Goal: Ask a question: Seek information or help from site administrators or community

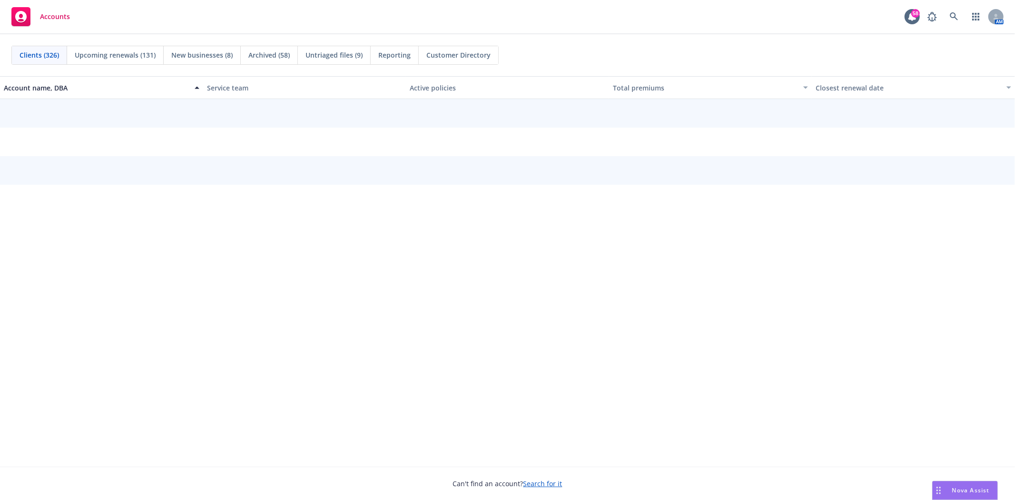
click at [963, 497] on div "Nova Assist" at bounding box center [965, 490] width 65 height 18
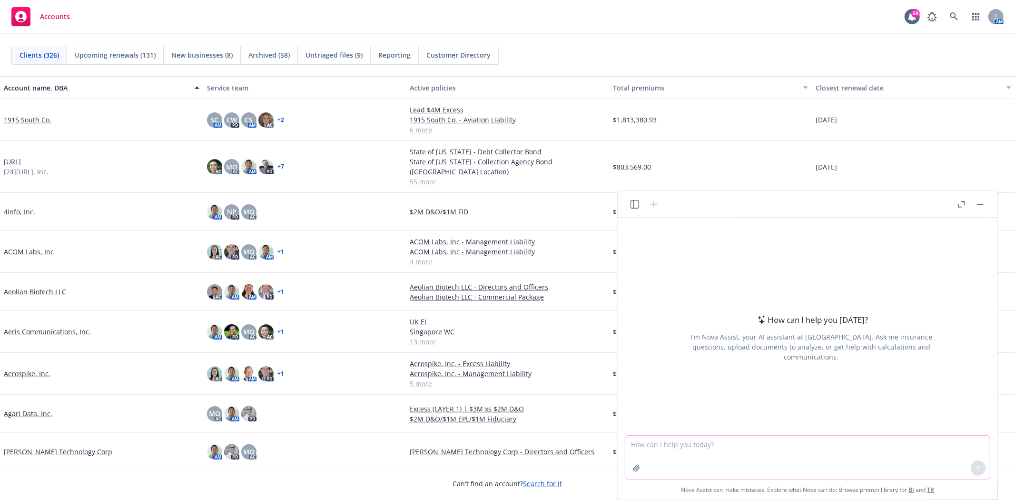
click at [887, 449] on textarea at bounding box center [808, 458] width 365 height 44
type textarea "scientific advisory board member"
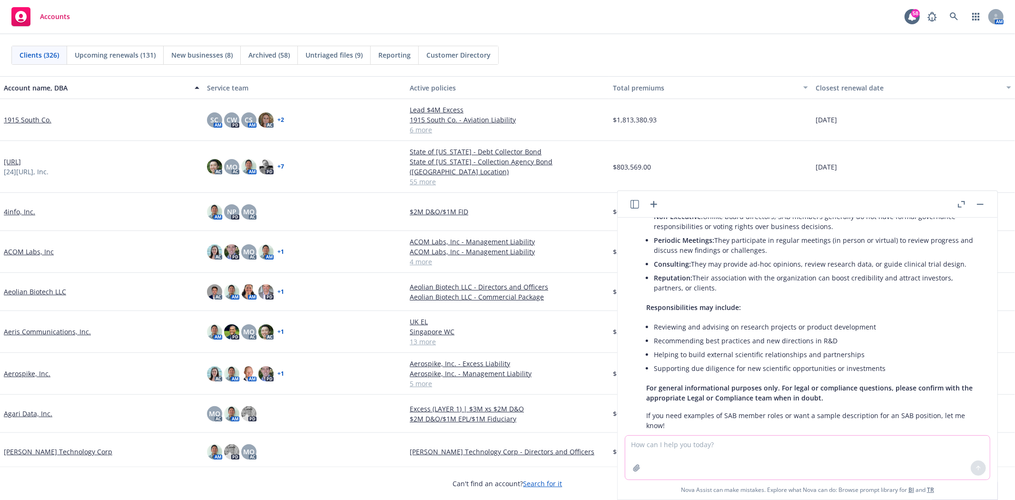
scroll to position [155, 0]
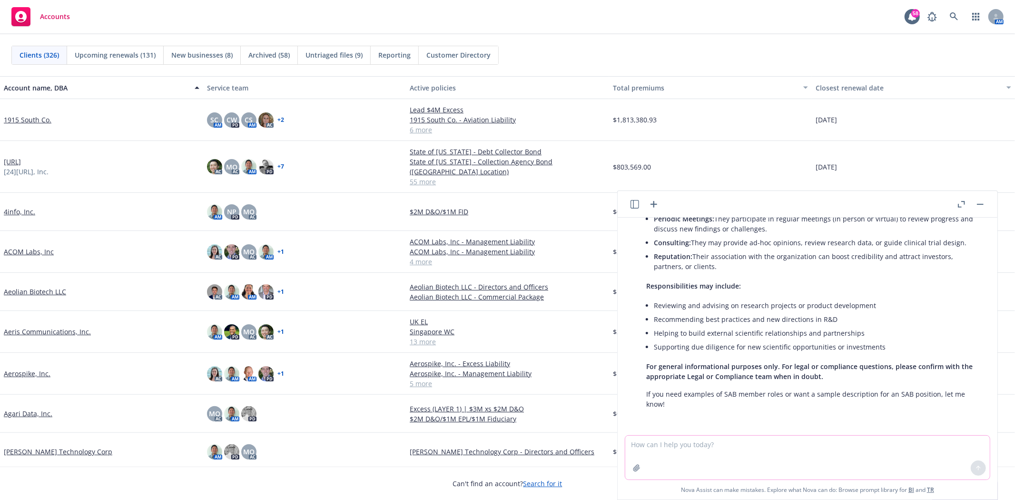
click at [754, 455] on textarea at bounding box center [808, 458] width 365 height 44
type textarea "is it the same as advisory board member"
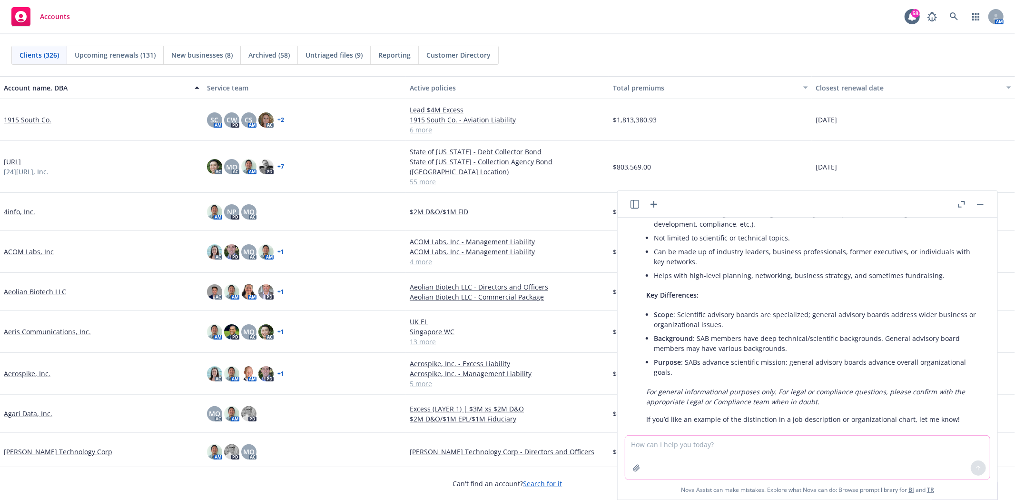
scroll to position [566, 0]
